Goal: Transaction & Acquisition: Register for event/course

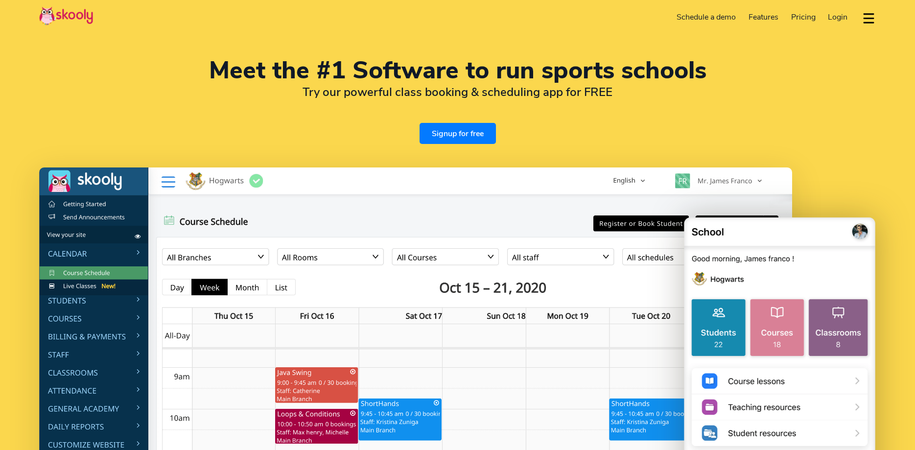
select select "en"
select select "44"
select select "United Kingdom"
select select "Europe/[GEOGRAPHIC_DATA]"
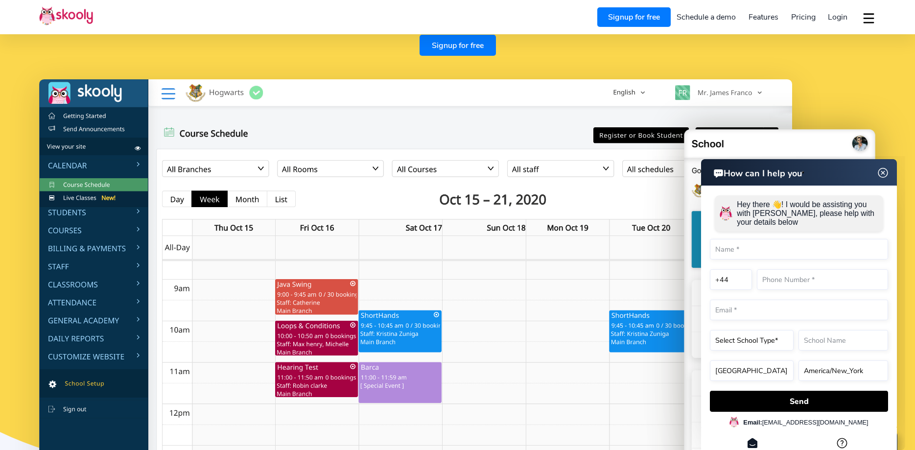
scroll to position [150, 0]
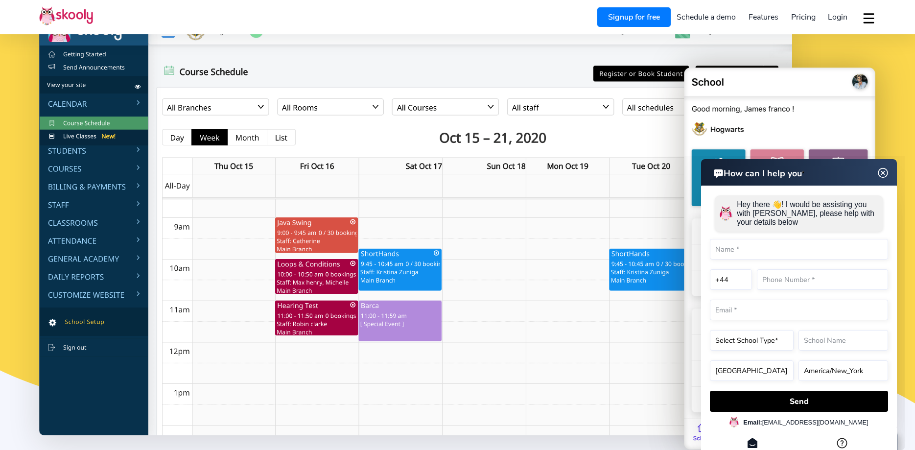
click at [886, 175] on img at bounding box center [883, 173] width 19 height 12
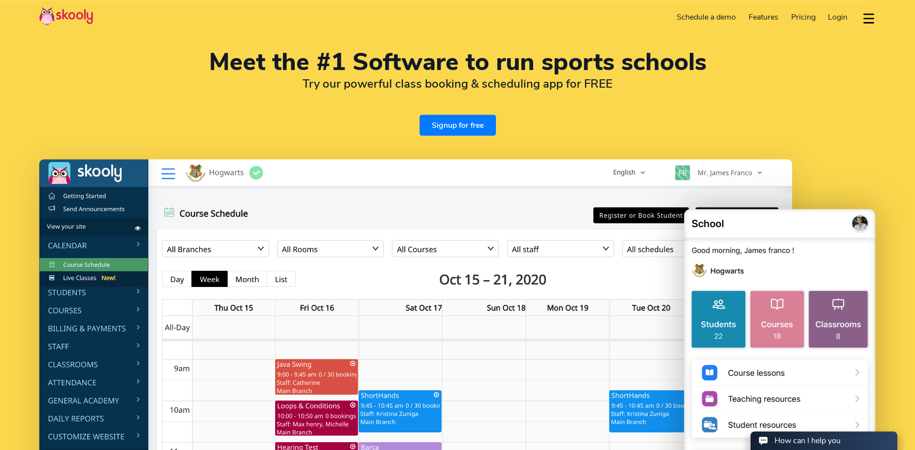
scroll to position [0, 0]
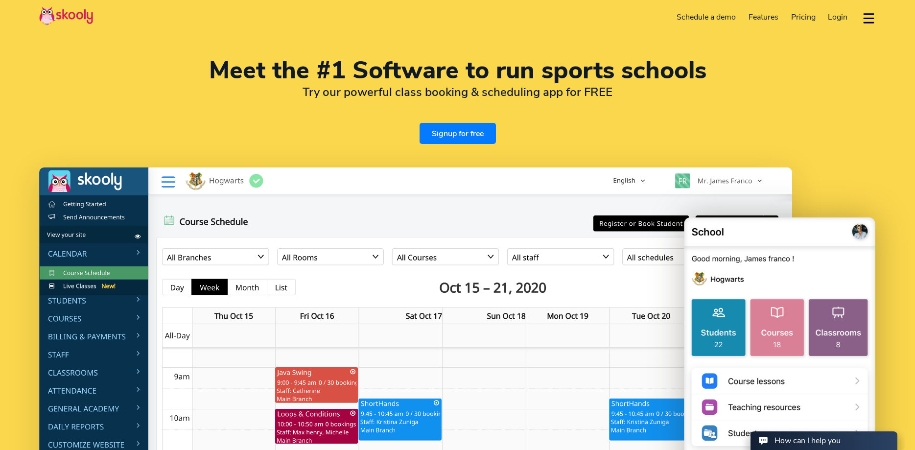
click at [803, 11] on link "Pricing" at bounding box center [803, 17] width 37 height 16
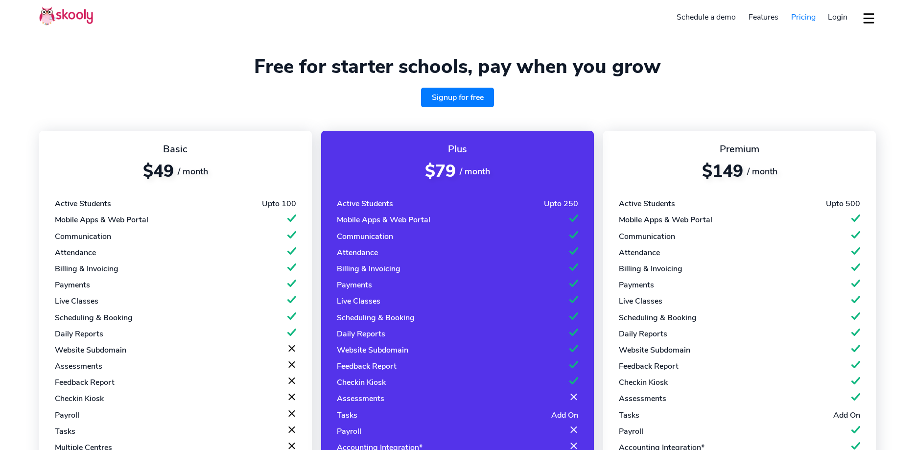
select select "en"
select select "44"
select select "United Kingdom"
select select "Europe/[GEOGRAPHIC_DATA]"
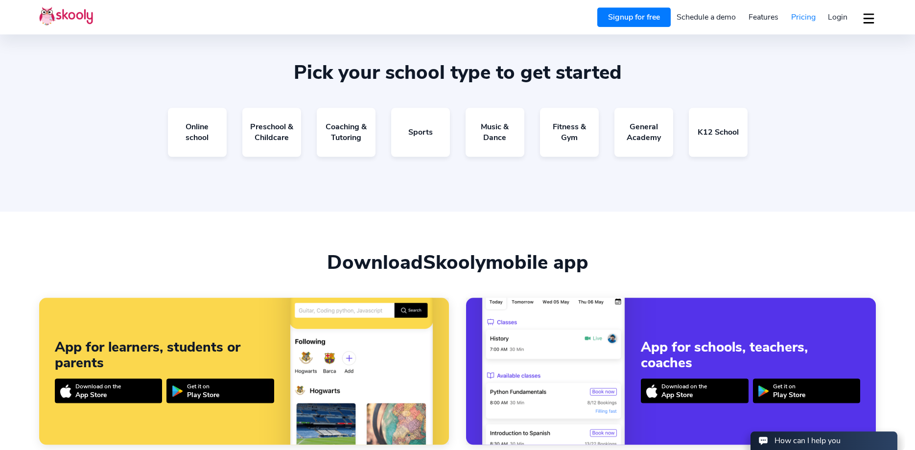
scroll to position [649, 0]
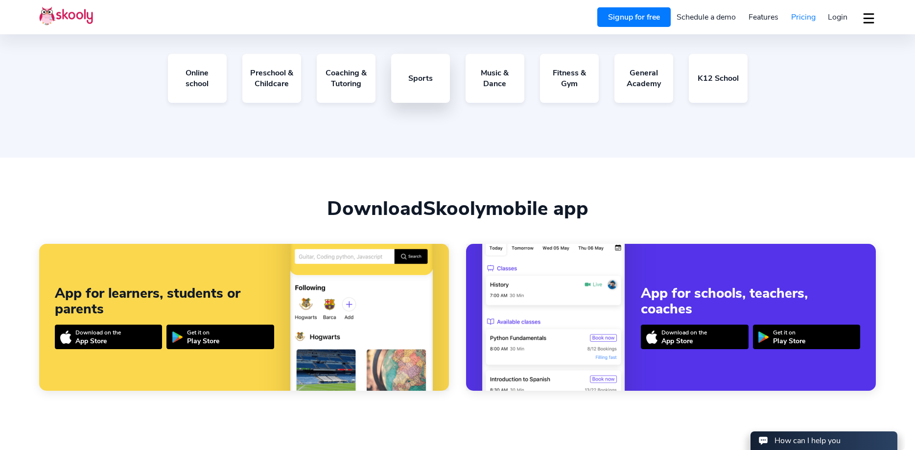
click at [425, 82] on link "Sports" at bounding box center [420, 78] width 59 height 49
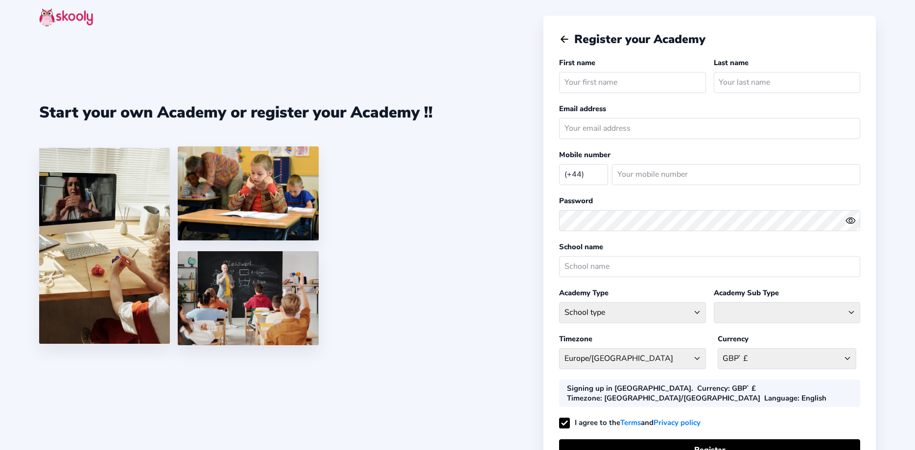
select select "GB"
